Goal: Task Accomplishment & Management: Manage account settings

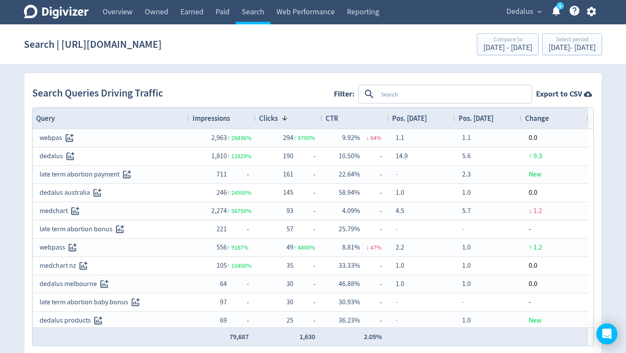
click at [544, 5] on div "1" at bounding box center [553, 12] width 18 height 15
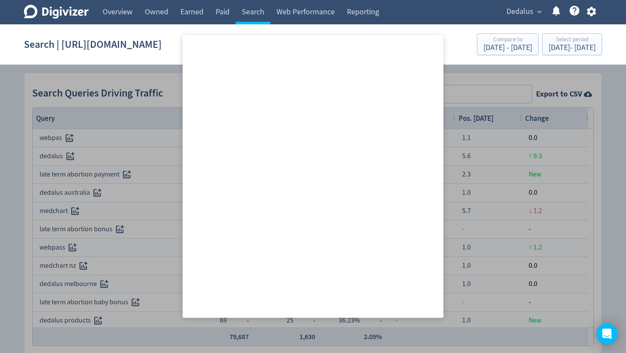
click at [537, 9] on span "expand_more" at bounding box center [539, 12] width 8 height 8
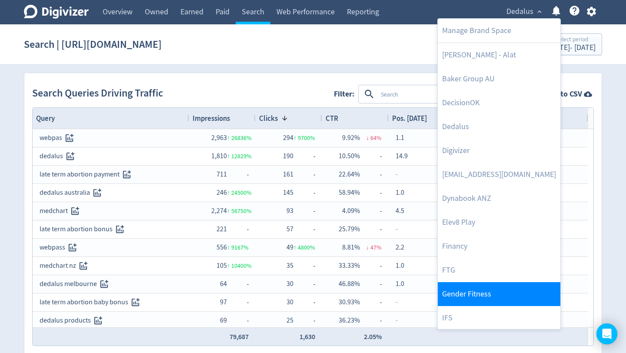
click at [478, 292] on link "Gender Fitness" at bounding box center [499, 294] width 123 height 24
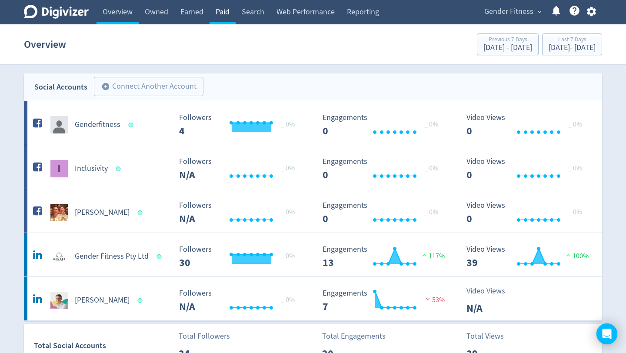
click at [217, 14] on link "Paid" at bounding box center [222, 12] width 26 height 24
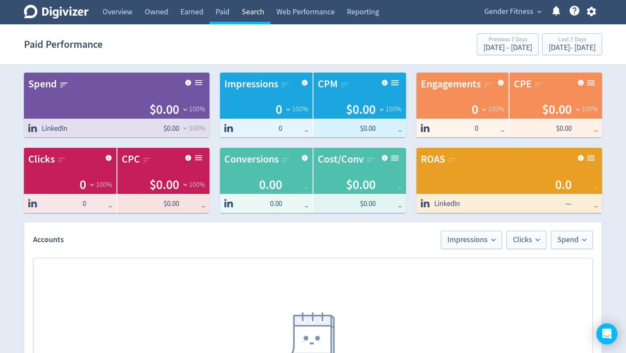
click at [256, 14] on link "Search" at bounding box center [253, 12] width 35 height 24
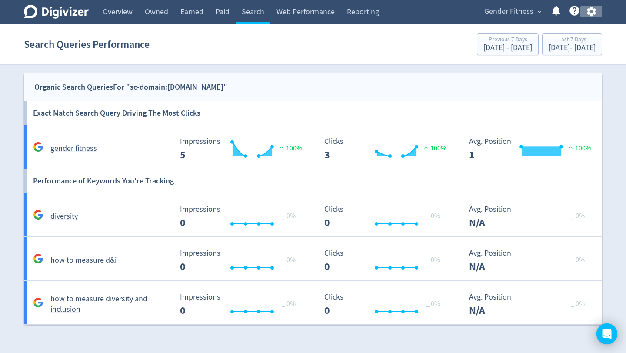
click at [592, 14] on icon "button" at bounding box center [590, 12] width 9 height 10
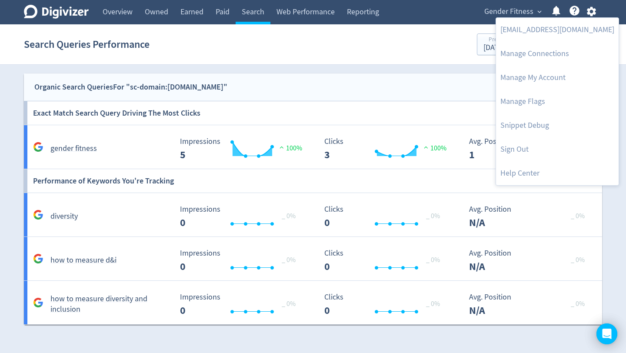
click at [610, 91] on div at bounding box center [313, 176] width 626 height 353
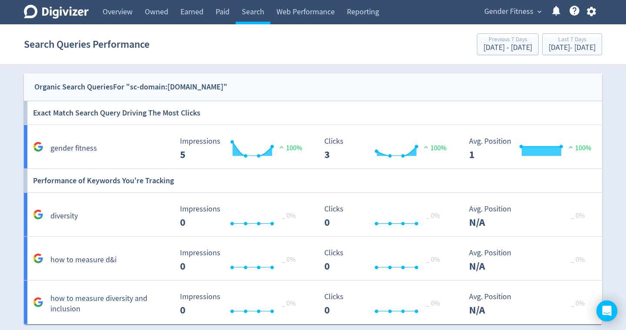
click at [538, 12] on span "expand_more" at bounding box center [539, 12] width 8 height 8
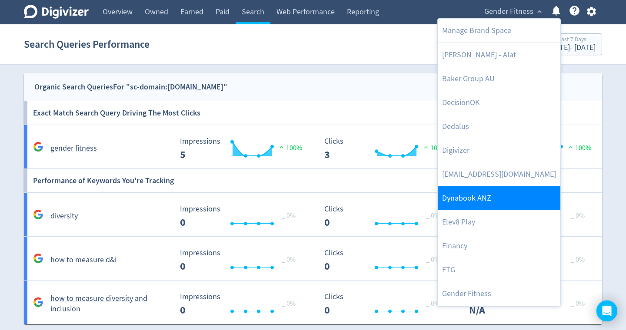
click at [464, 201] on link "Dynabook ANZ" at bounding box center [499, 198] width 123 height 24
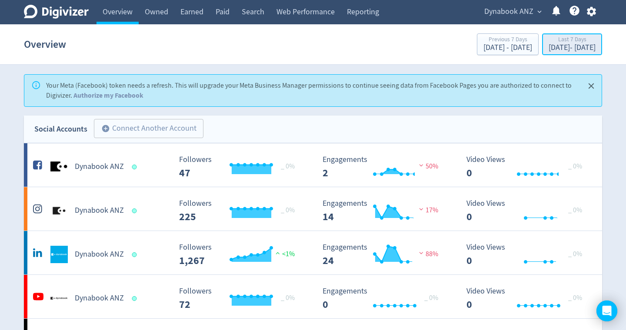
click at [558, 51] on div "[DATE] - [DATE]" at bounding box center [571, 48] width 47 height 8
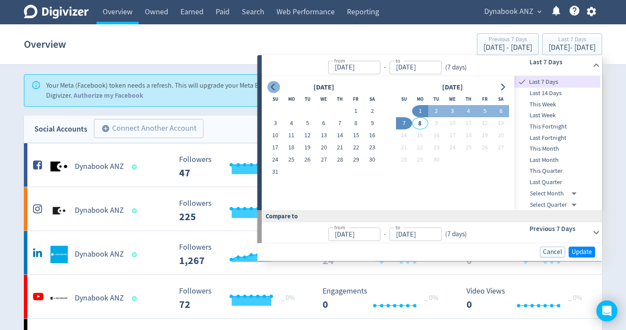
click at [275, 88] on icon "Go to previous month" at bounding box center [273, 87] width 7 height 7
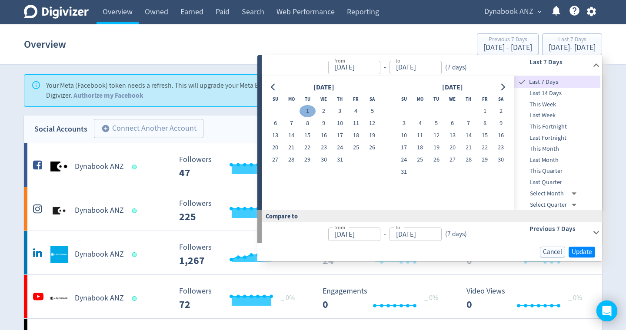
click at [306, 113] on button "1" at bounding box center [307, 111] width 16 height 12
type input "[DATE]"
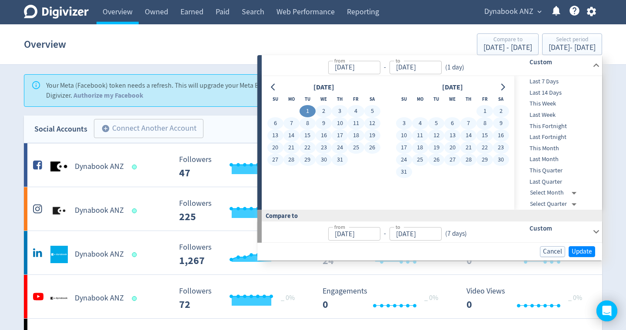
click at [403, 174] on button "31" at bounding box center [404, 172] width 16 height 12
type input "[DATE]"
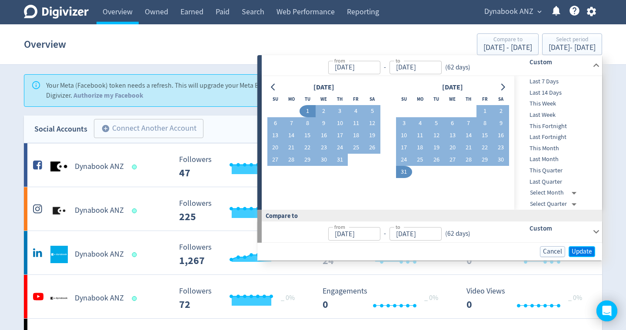
click at [589, 255] on span "Update" at bounding box center [582, 252] width 20 height 7
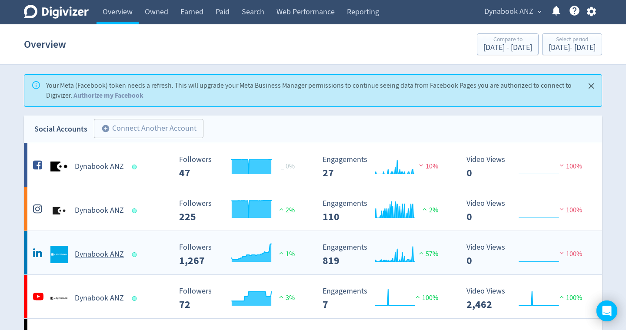
click at [98, 256] on h5 "Dynabook ANZ" at bounding box center [99, 254] width 49 height 10
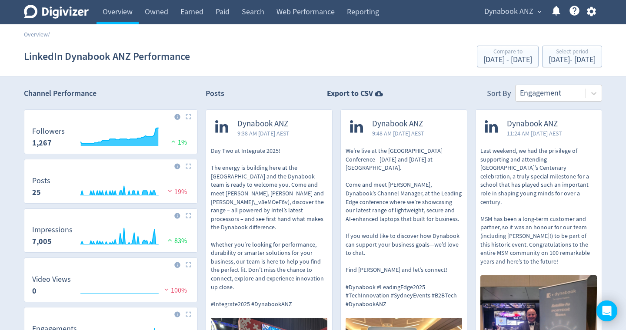
click at [293, 85] on div "Posts Export to CSV Sort By Engagement" at bounding box center [404, 93] width 396 height 17
click at [447, 86] on div "Posts Export to CSV Sort By Engagement" at bounding box center [404, 93] width 396 height 17
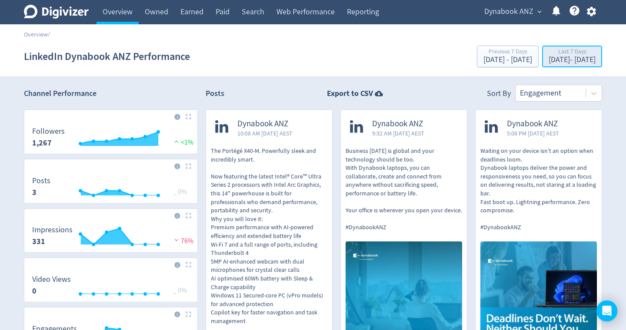
click at [558, 55] on div "Last 7 Days" at bounding box center [571, 52] width 47 height 7
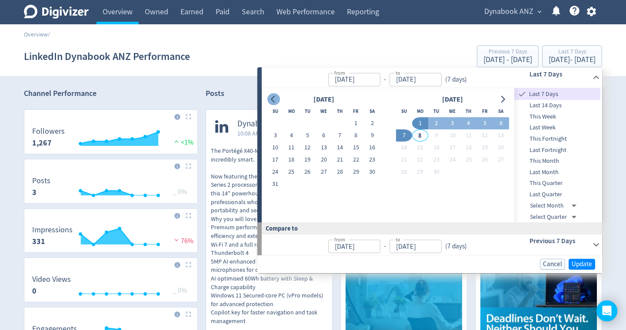
click at [274, 100] on icon "Go to previous month" at bounding box center [273, 99] width 7 height 7
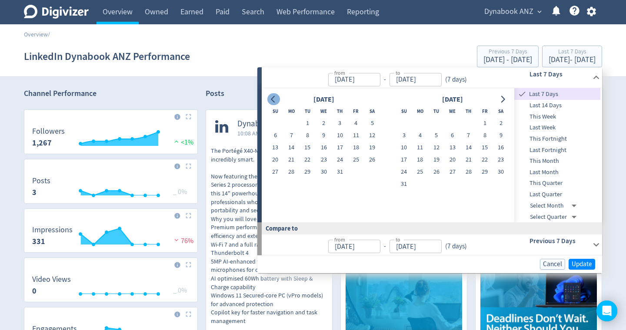
click at [274, 100] on icon "Go to previous month" at bounding box center [273, 99] width 7 height 7
click at [438, 122] on button "1" at bounding box center [436, 123] width 16 height 12
type input "[DATE]"
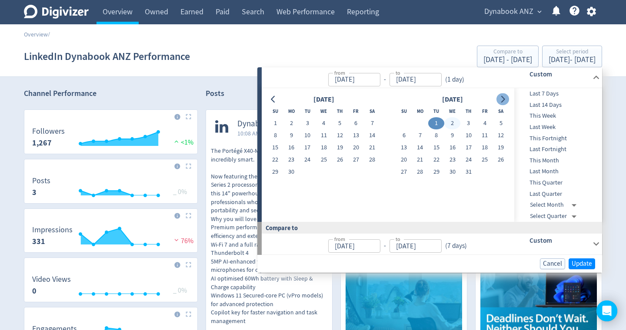
click at [502, 103] on icon "Go to next month" at bounding box center [502, 99] width 7 height 7
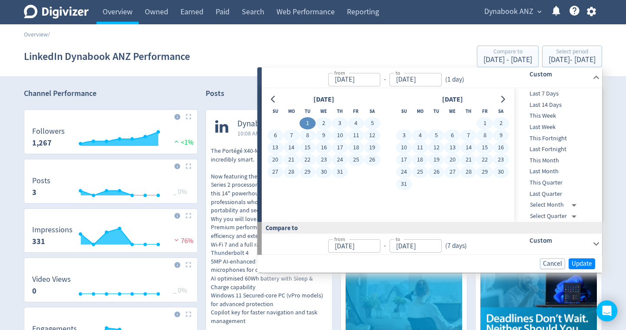
click at [410, 183] on button "31" at bounding box center [404, 184] width 16 height 12
type input "[DATE]"
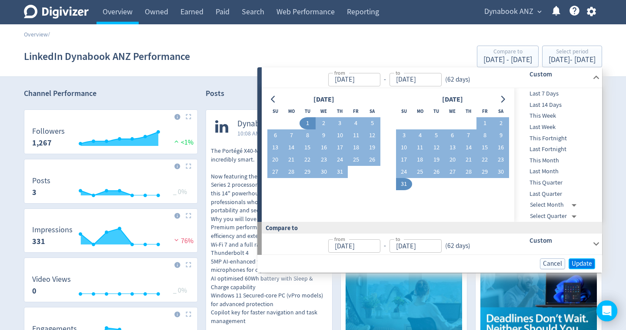
click at [578, 263] on span "Update" at bounding box center [582, 264] width 20 height 7
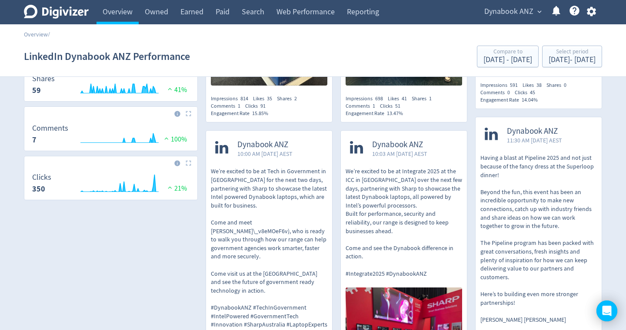
scroll to position [301, 0]
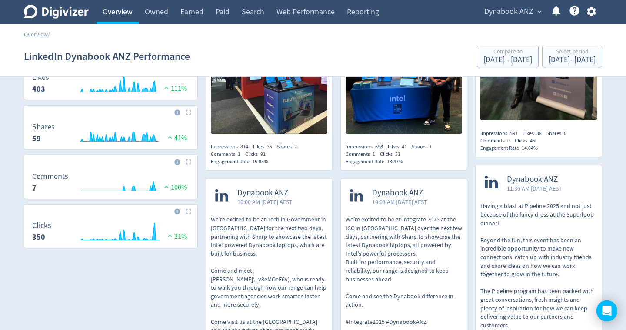
click at [118, 12] on link "Overview" at bounding box center [117, 12] width 42 height 24
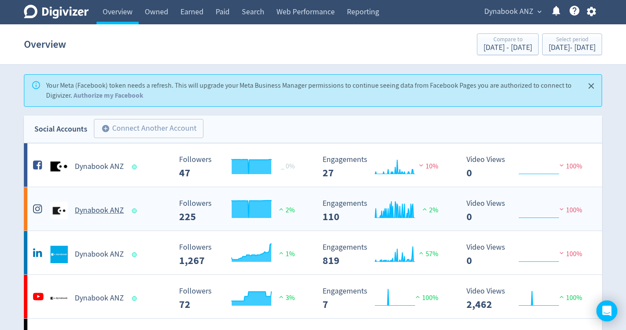
click at [108, 215] on h5 "Dynabook ANZ" at bounding box center [99, 211] width 49 height 10
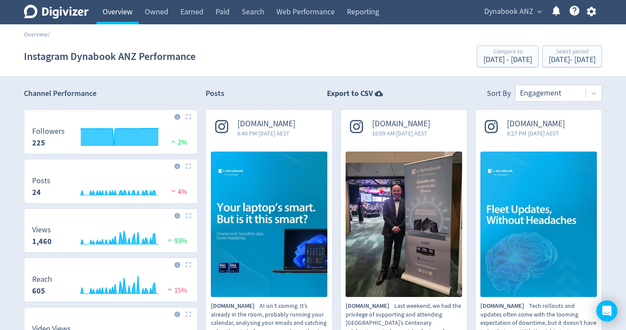
click at [119, 14] on link "Overview" at bounding box center [117, 12] width 42 height 24
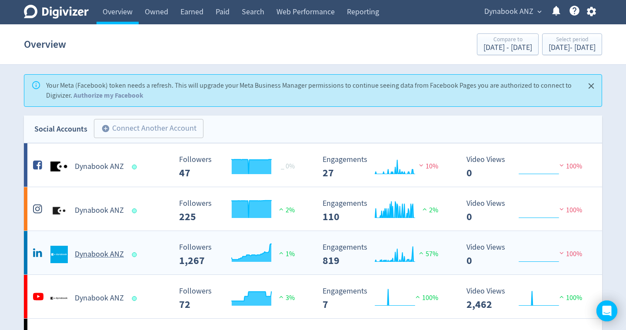
click at [97, 253] on h5 "Dynabook ANZ" at bounding box center [99, 254] width 49 height 10
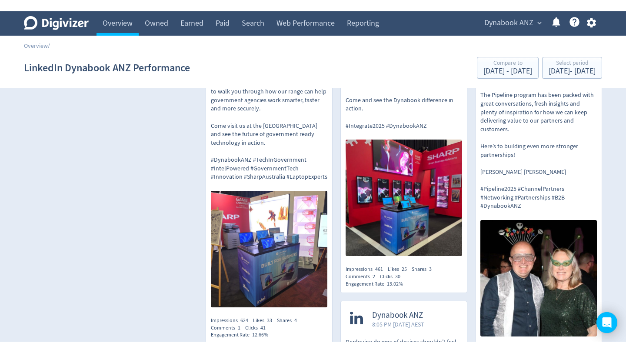
scroll to position [523, 0]
